Goal: Check status: Check status

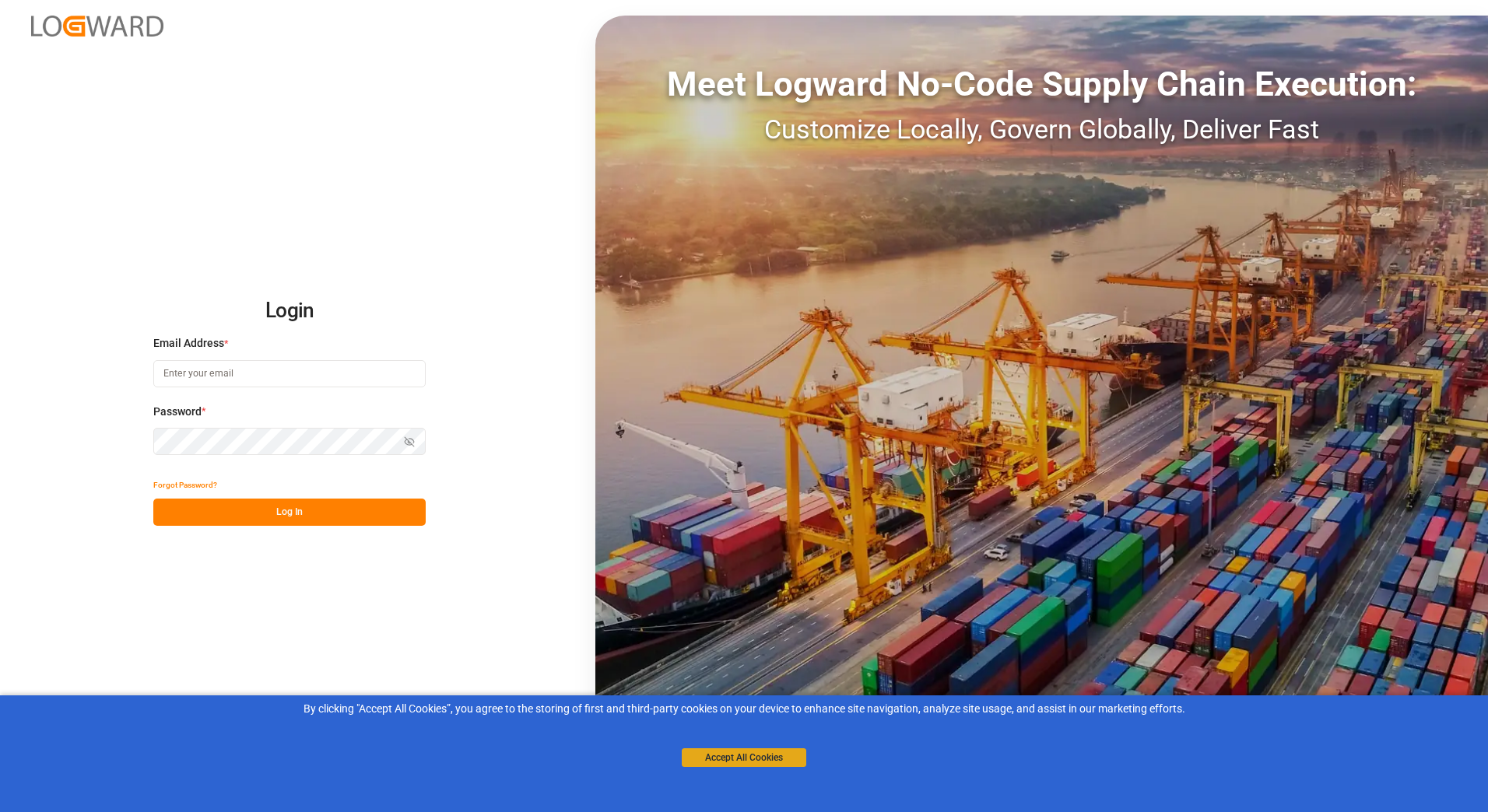
type input "[PERSON_NAME][EMAIL_ADDRESS][PERSON_NAME][DOMAIN_NAME]"
click at [785, 761] on button "Accept All Cookies" at bounding box center [744, 758] width 125 height 19
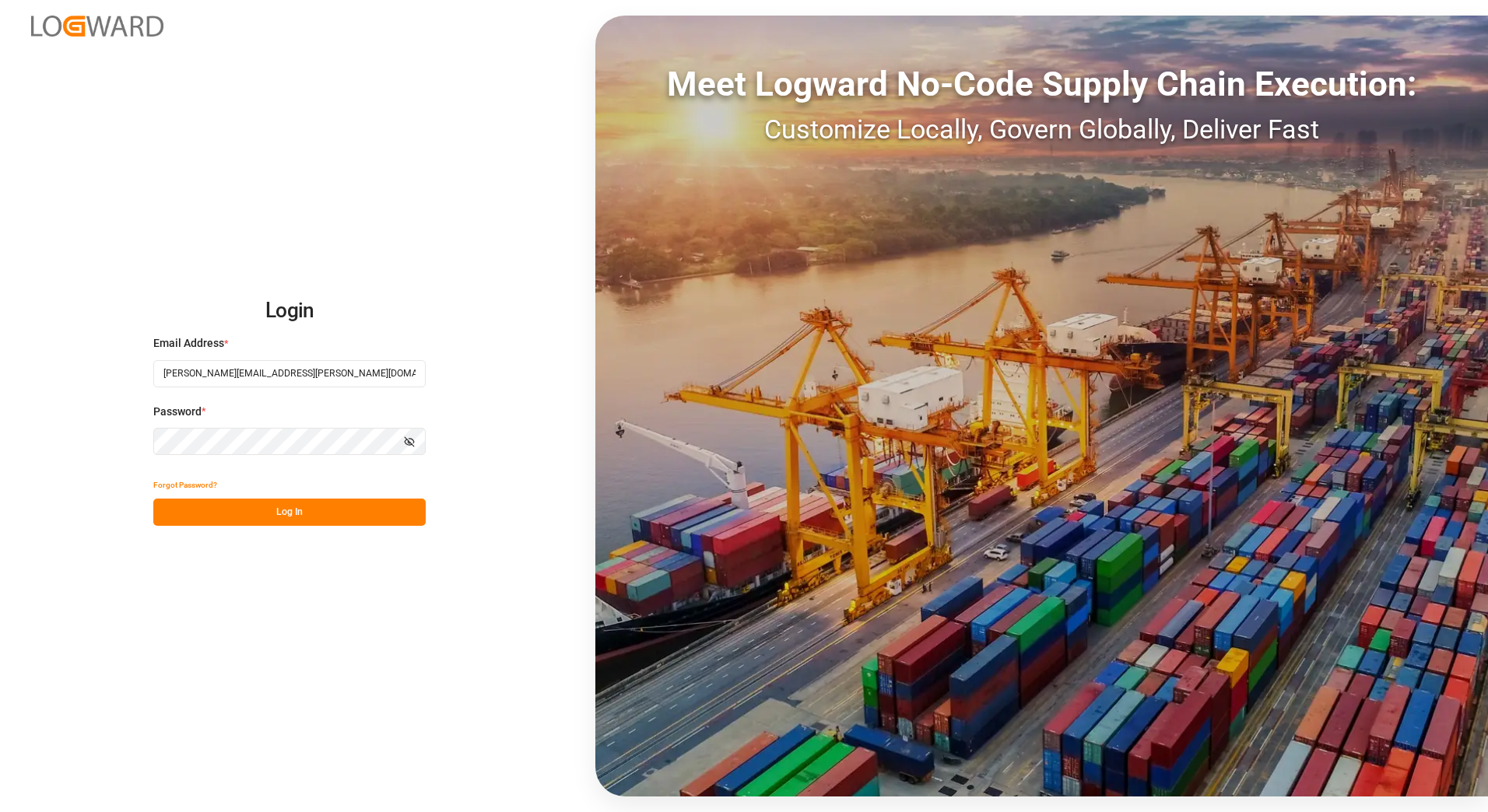
click at [296, 519] on button "Log In" at bounding box center [290, 512] width 273 height 28
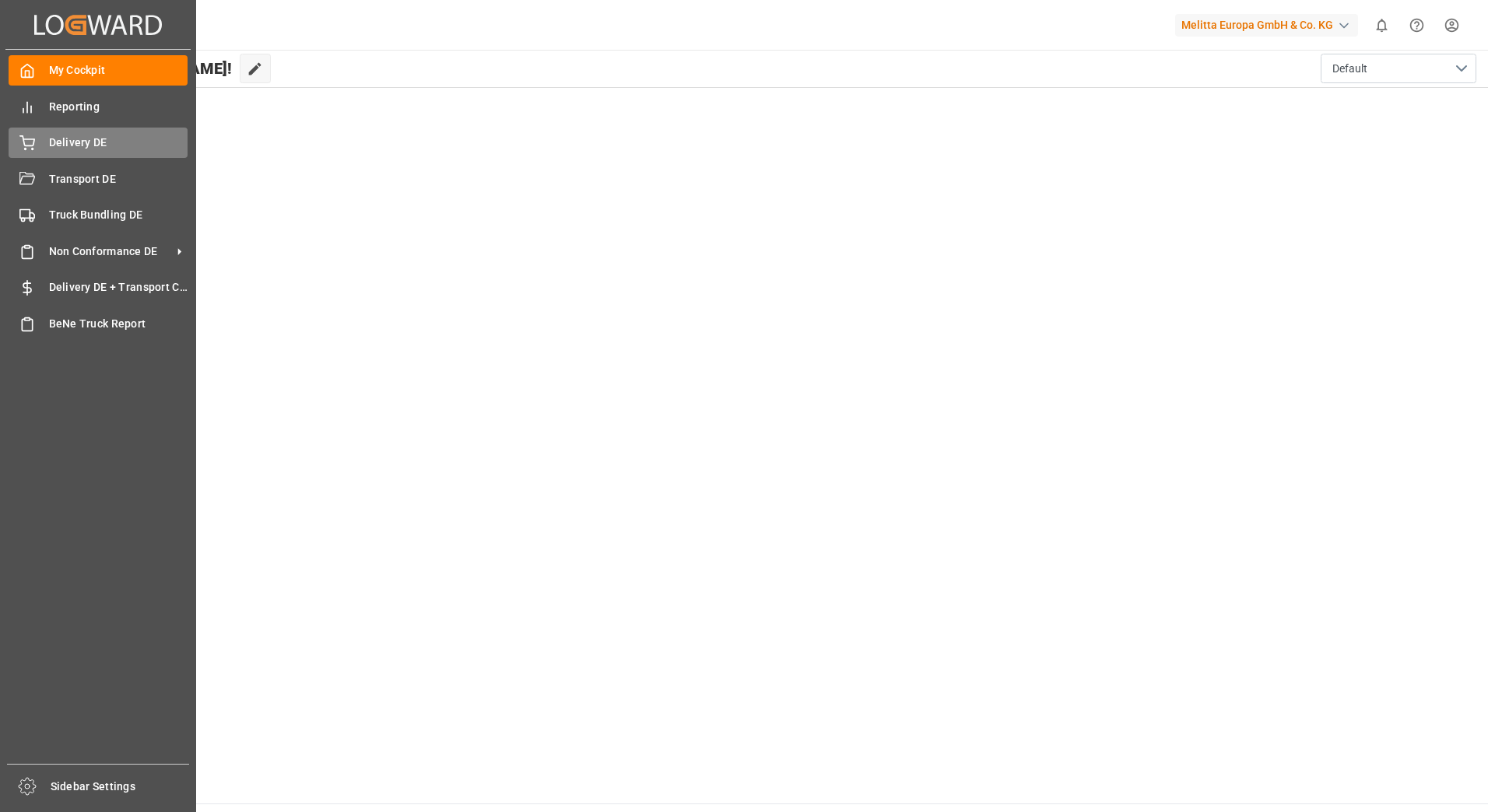
click at [66, 138] on span "Delivery DE" at bounding box center [118, 142] width 139 height 16
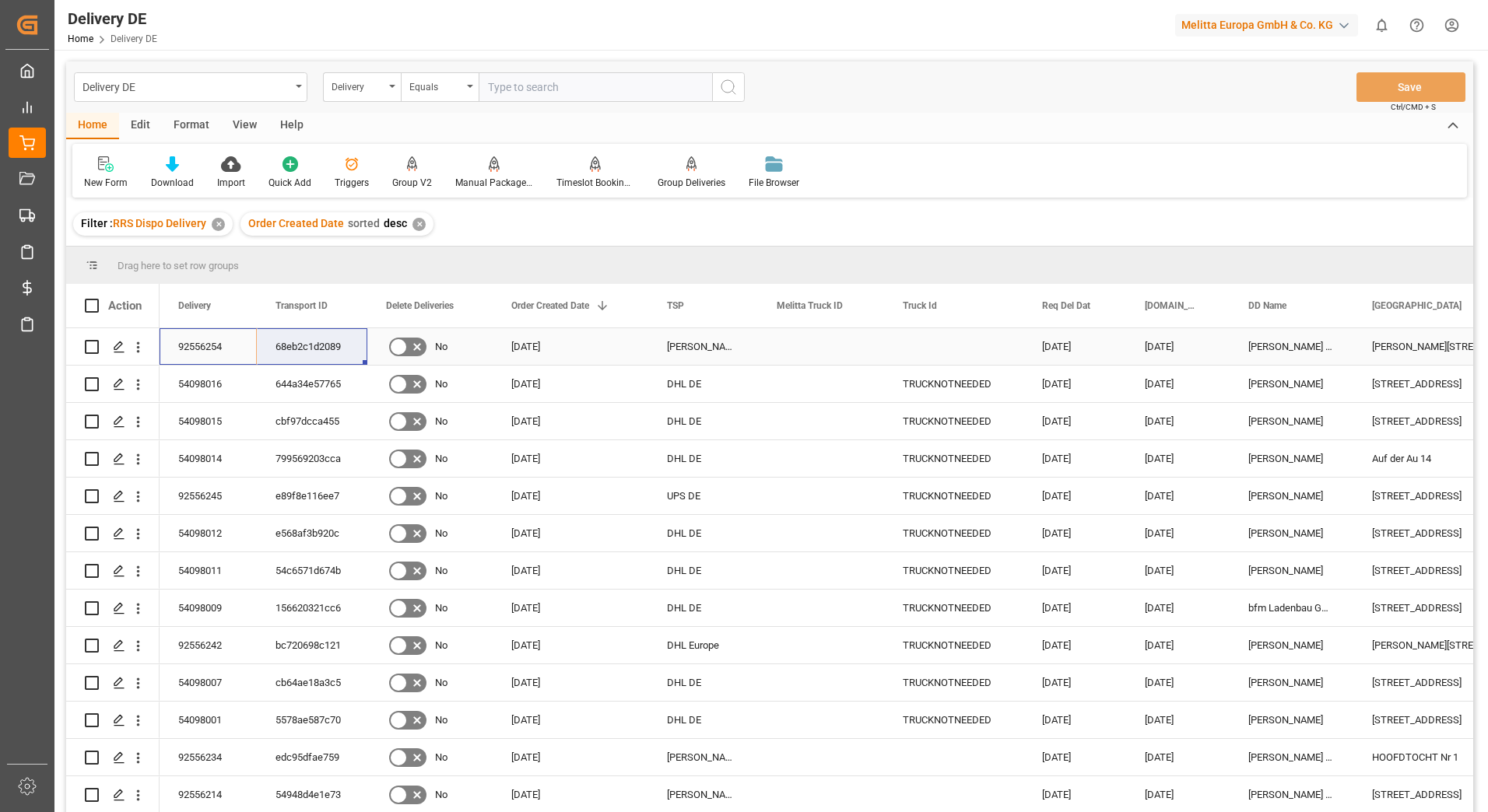
drag, startPoint x: 210, startPoint y: 345, endPoint x: 293, endPoint y: 345, distance: 83.0
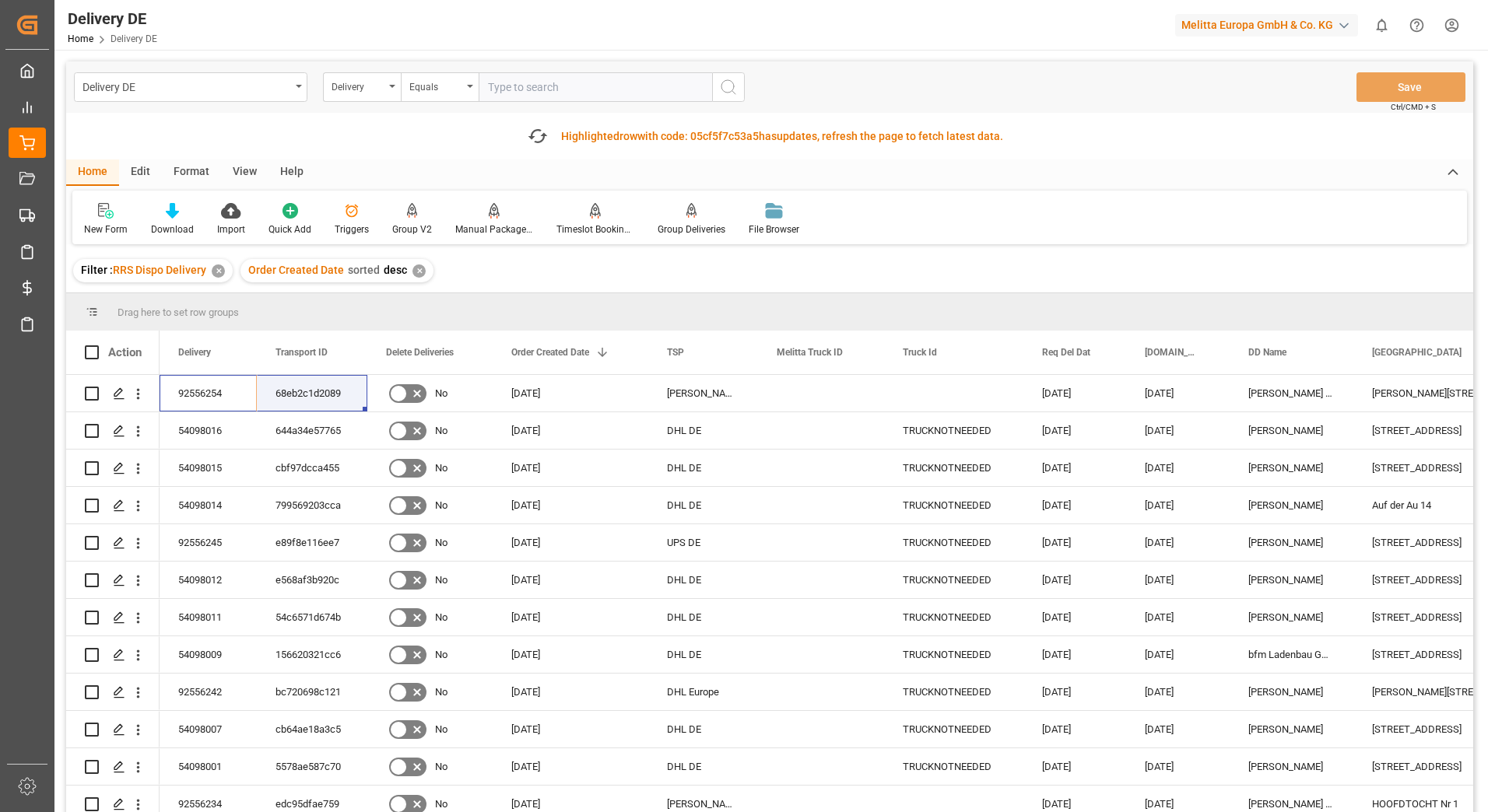
click at [1453, 26] on html "Created by potrace 1.15, written by [PERSON_NAME] [DATE]-[DATE] Created by potr…" at bounding box center [744, 406] width 1488 height 812
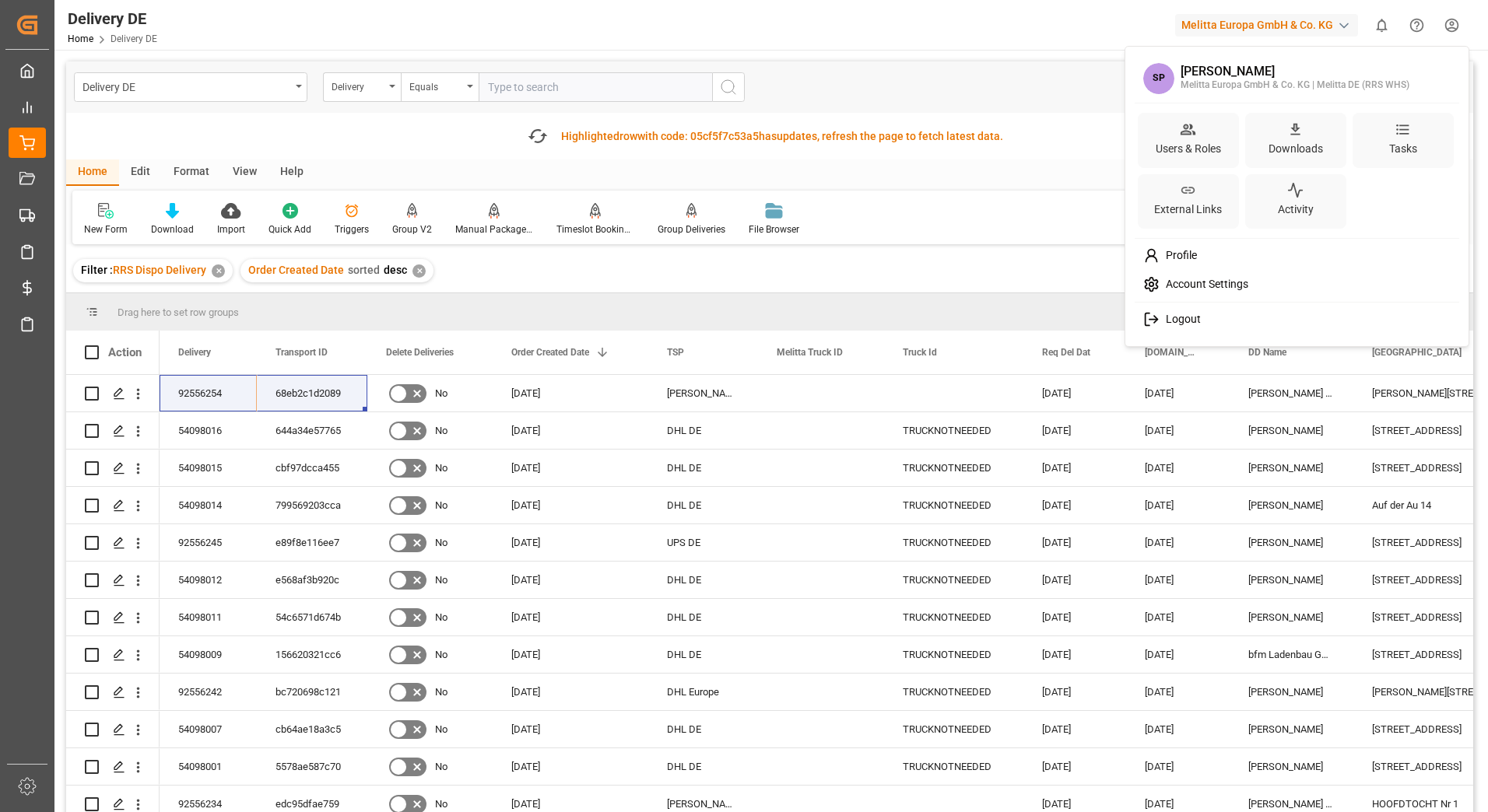
click at [1159, 309] on div "Logout" at bounding box center [1296, 319] width 319 height 29
